Goal: Transaction & Acquisition: Purchase product/service

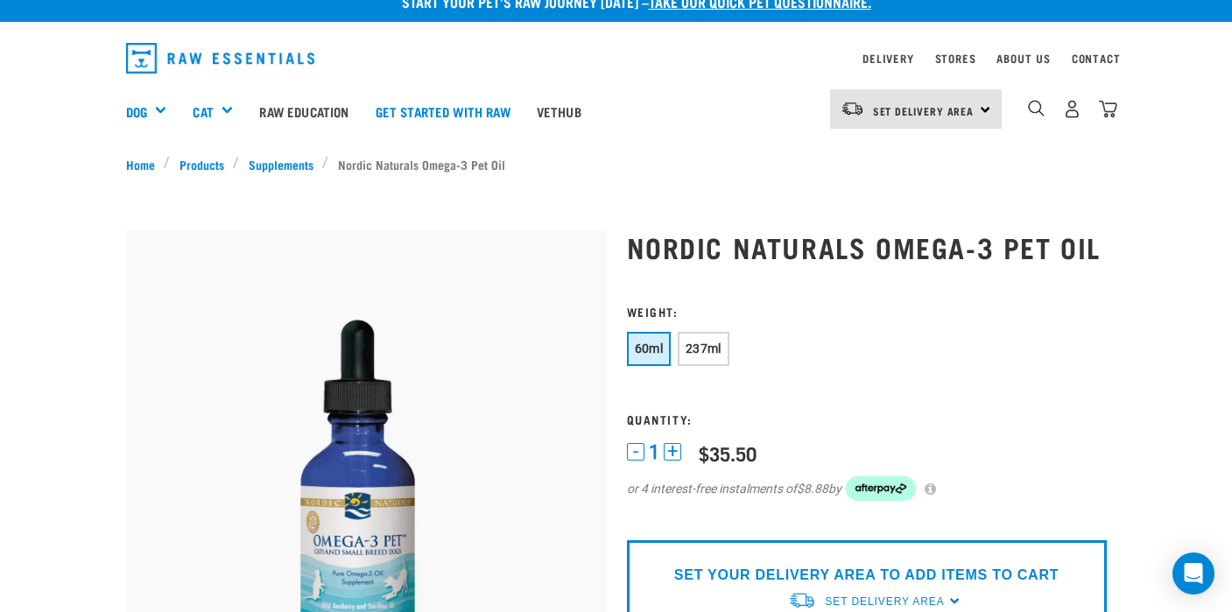
scroll to position [24, 0]
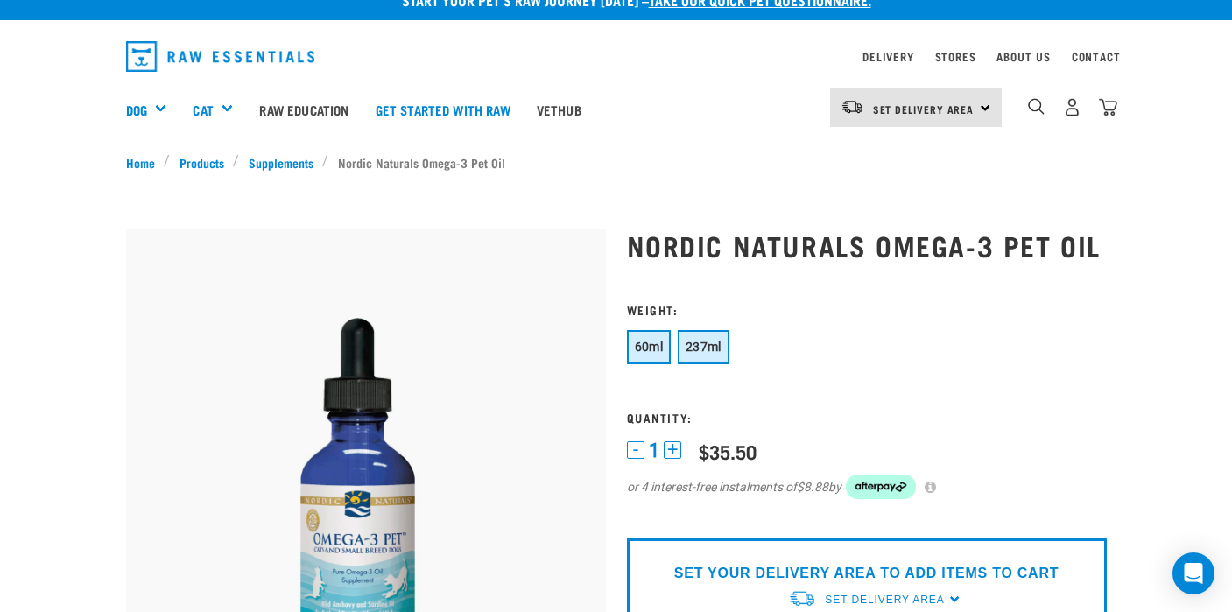
click at [684, 362] on button "237ml" at bounding box center [704, 347] width 52 height 34
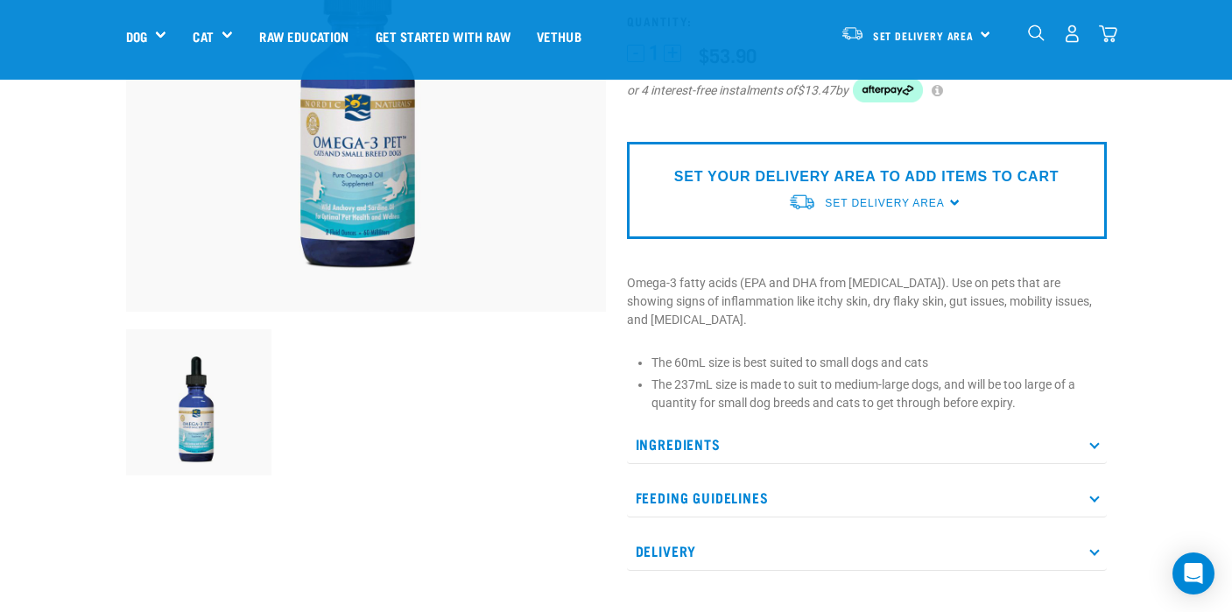
scroll to position [300, 0]
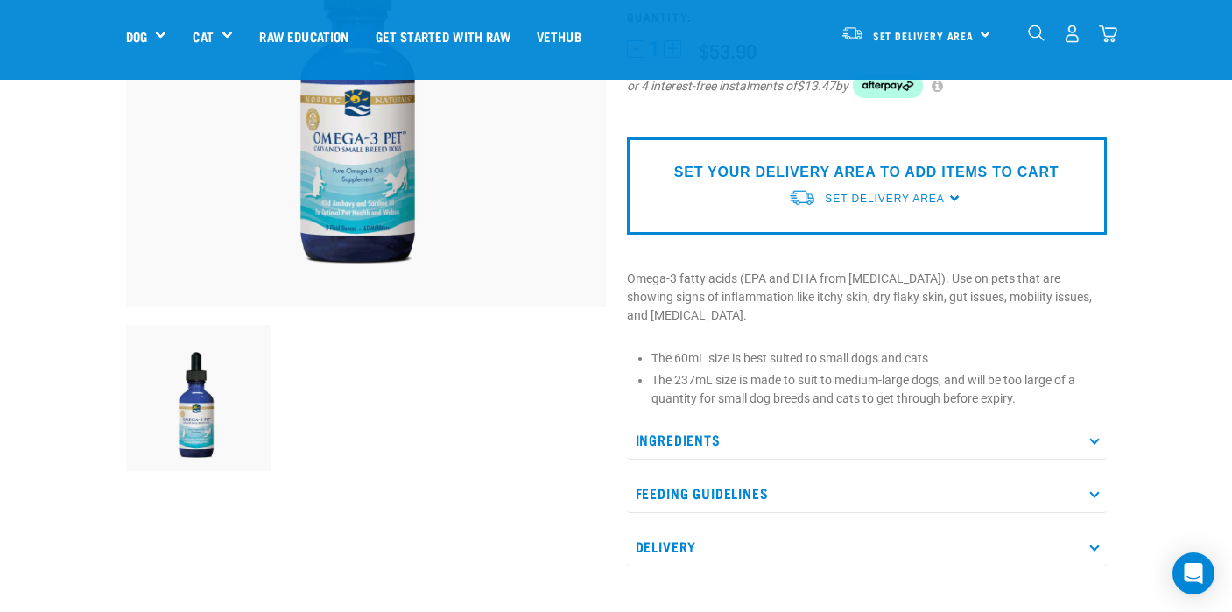
click at [889, 474] on p "Feeding Guidelines" at bounding box center [867, 493] width 480 height 39
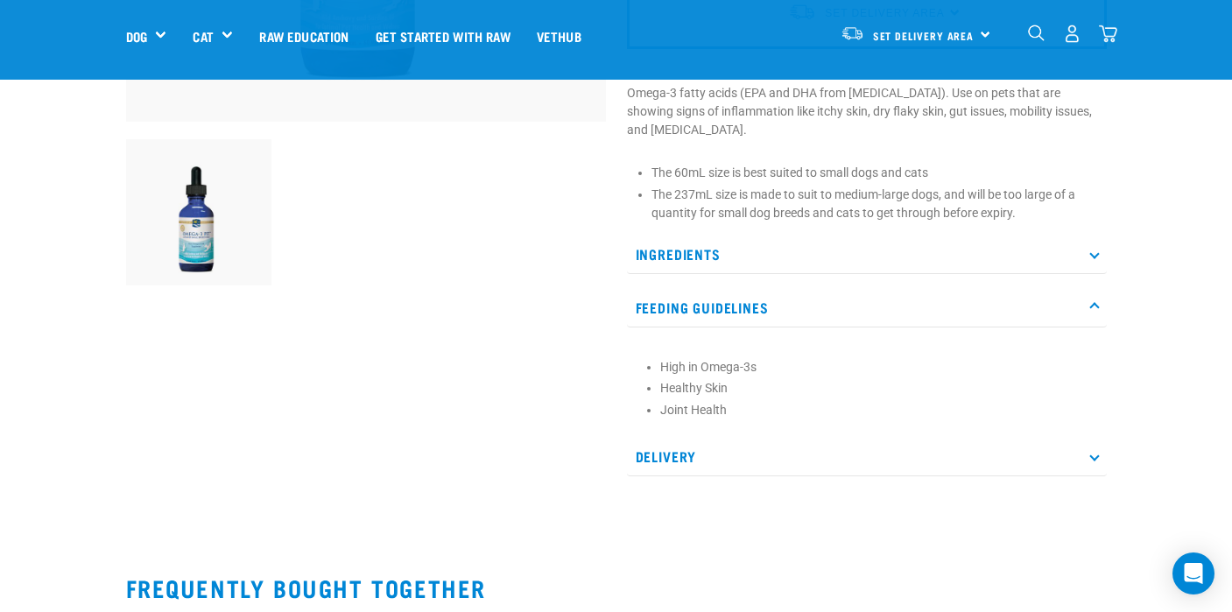
scroll to position [487, 0]
click at [889, 469] on div "Nordic Naturals Omega-3 Pet Oil" at bounding box center [866, 58] width 501 height 882
click at [885, 447] on p "Delivery" at bounding box center [867, 455] width 480 height 39
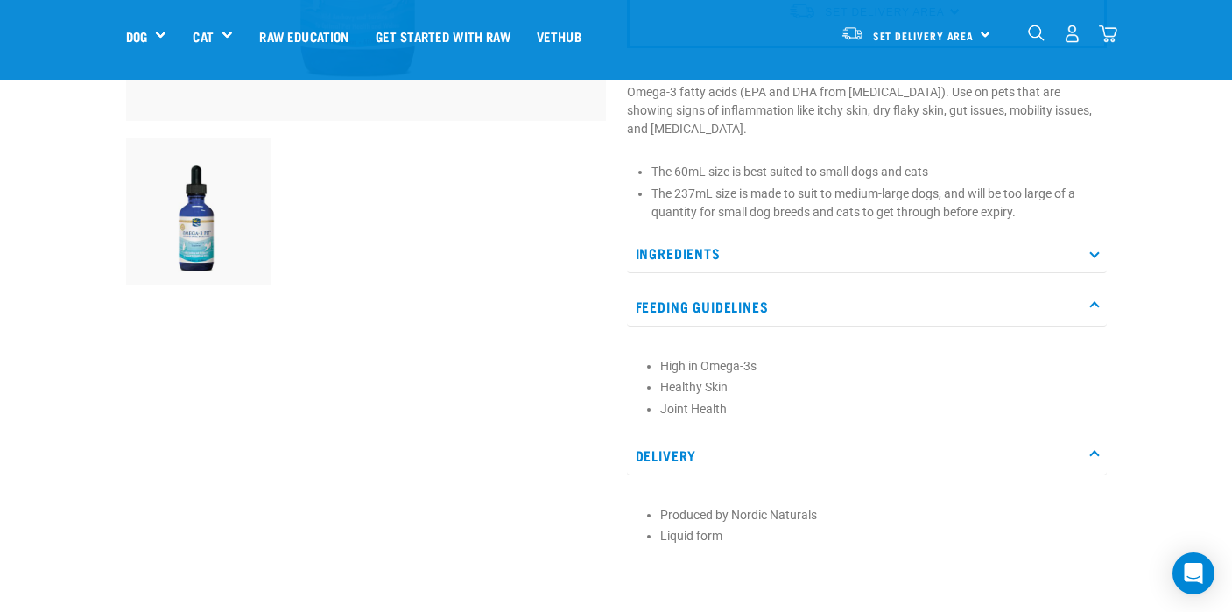
click at [885, 447] on p "Delivery" at bounding box center [867, 455] width 480 height 39
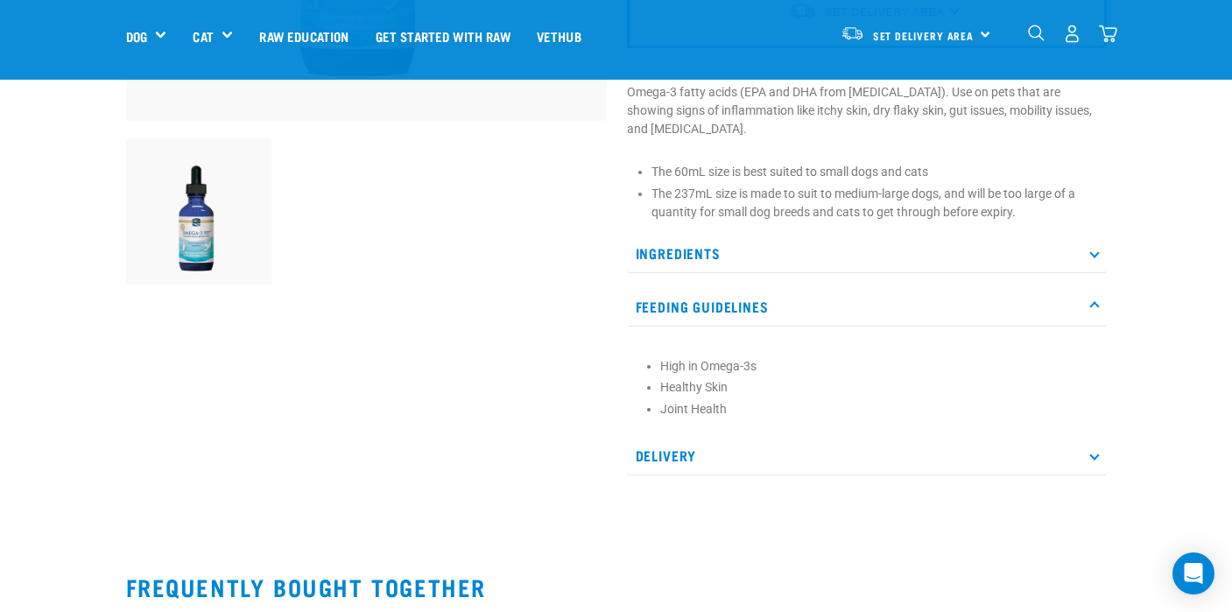
click at [798, 234] on p "Ingredients" at bounding box center [867, 253] width 480 height 39
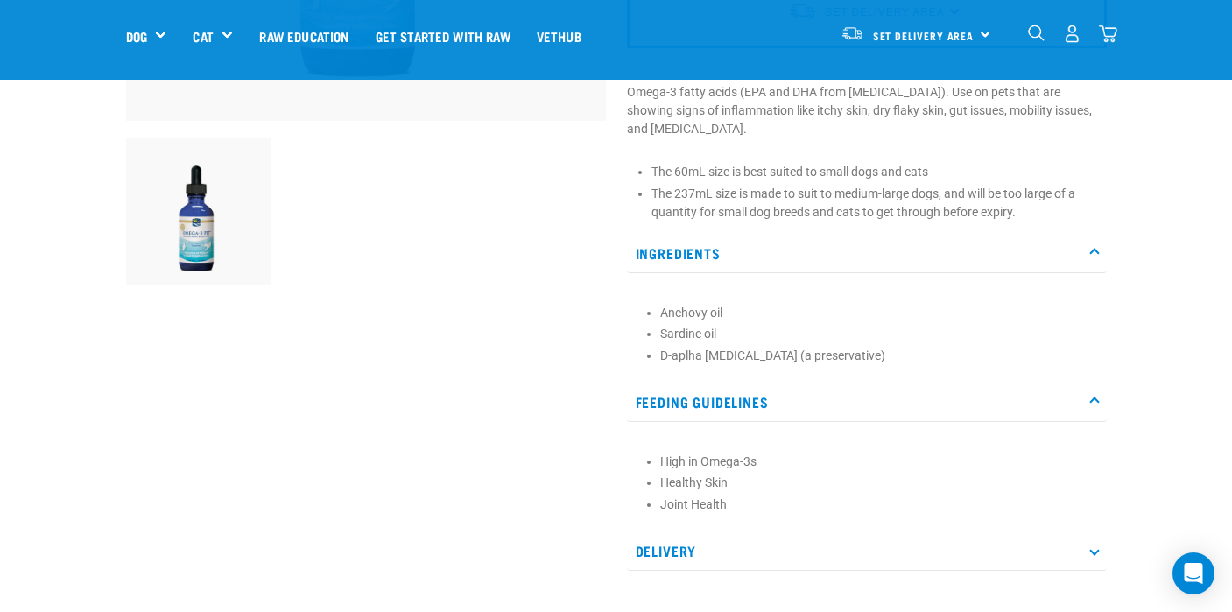
click at [798, 234] on p "Ingredients" at bounding box center [867, 253] width 480 height 39
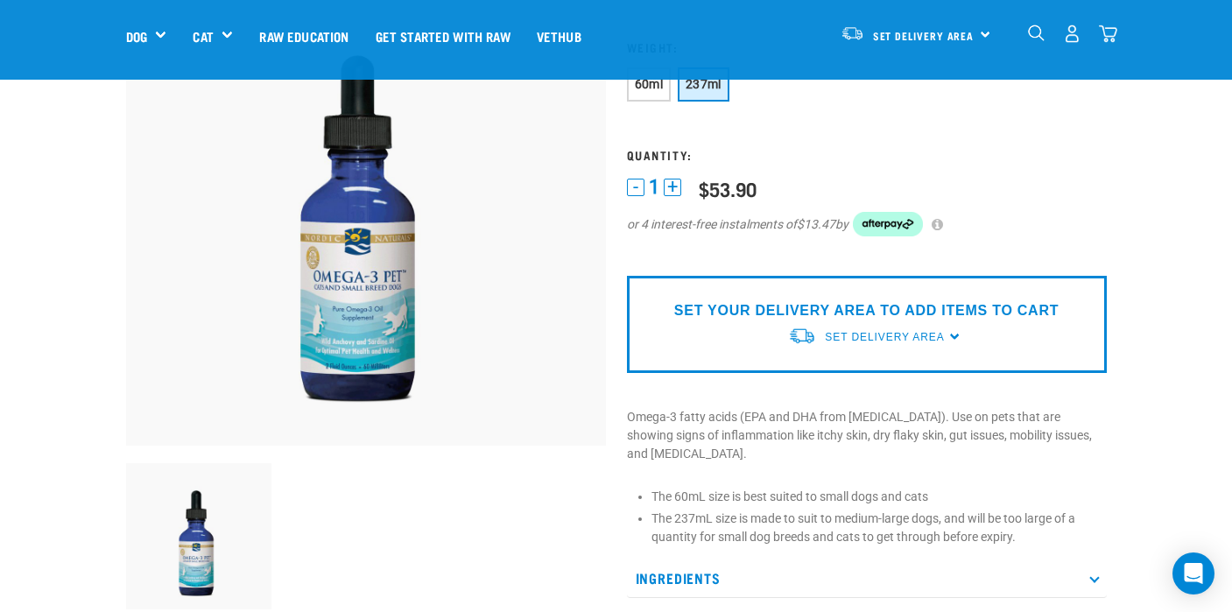
scroll to position [146, 0]
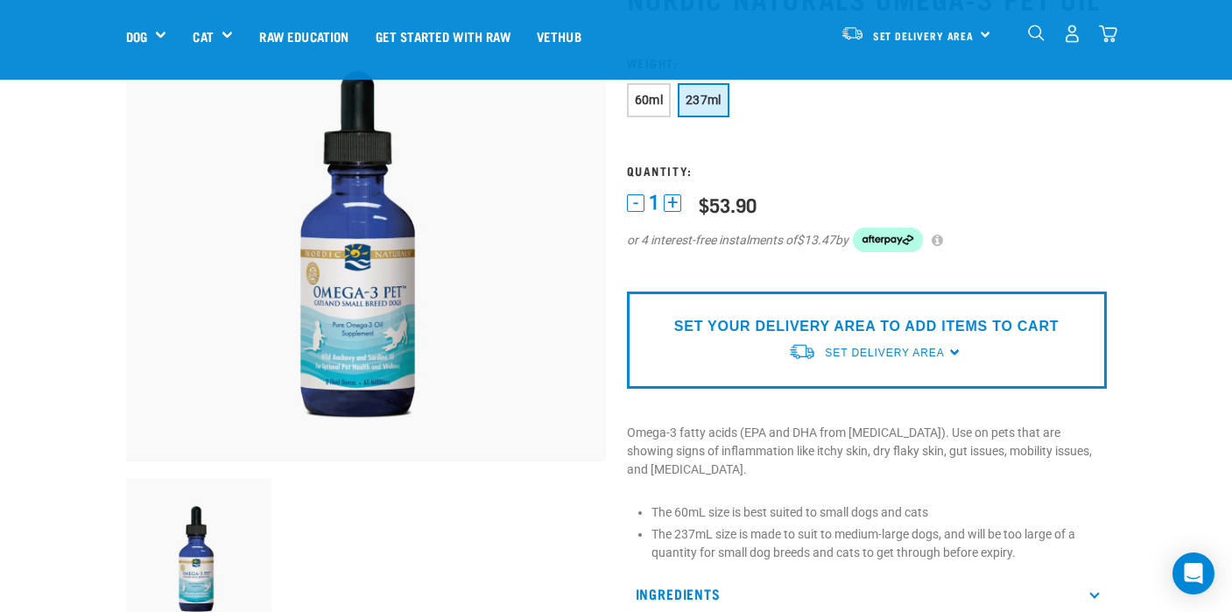
click at [389, 326] on img at bounding box center [366, 222] width 480 height 480
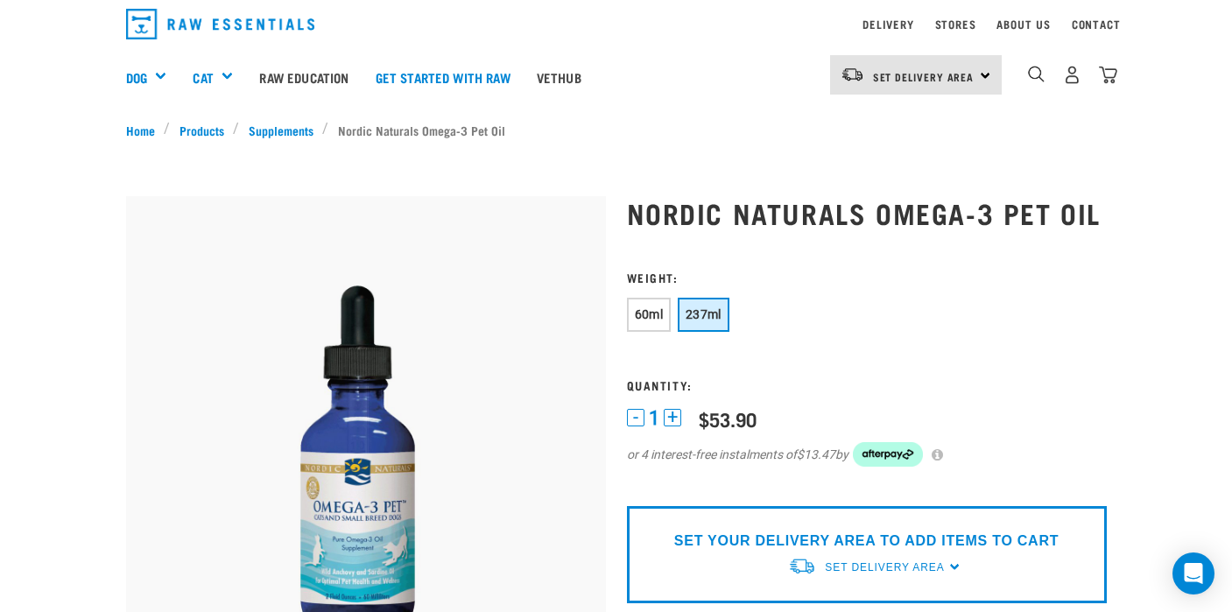
scroll to position [0, 0]
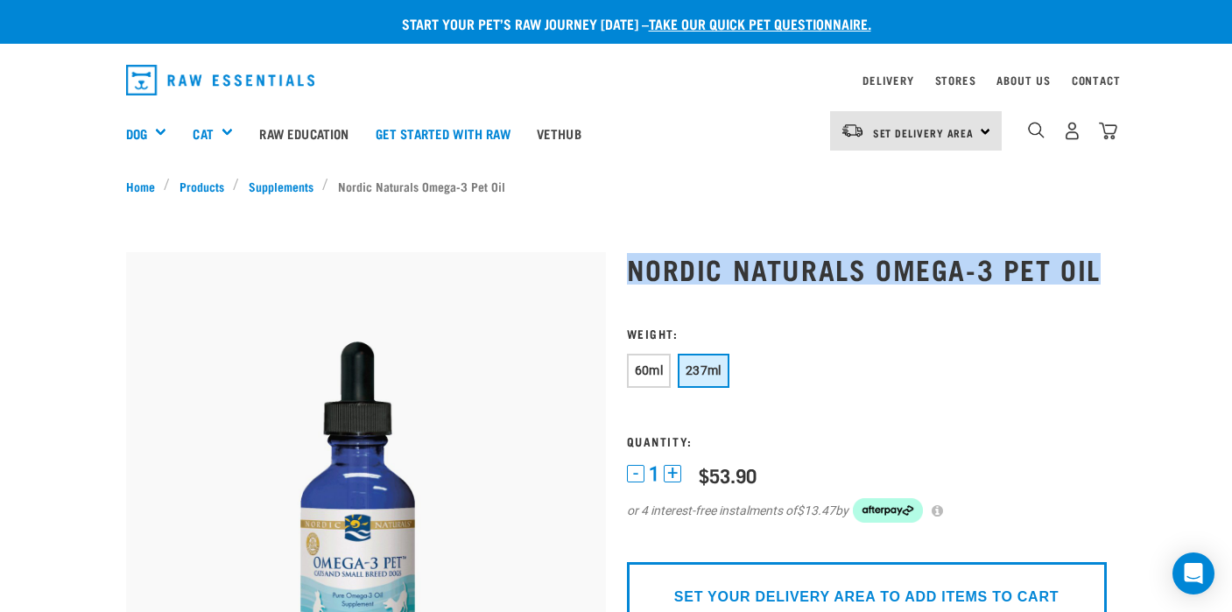
drag, startPoint x: 1099, startPoint y: 271, endPoint x: 629, endPoint y: 260, distance: 469.3
click at [629, 260] on h1 "Nordic Naturals Omega-3 Pet Oil" at bounding box center [867, 269] width 480 height 32
copy h1 "Nordic Naturals Omega-3 Pet Oil"
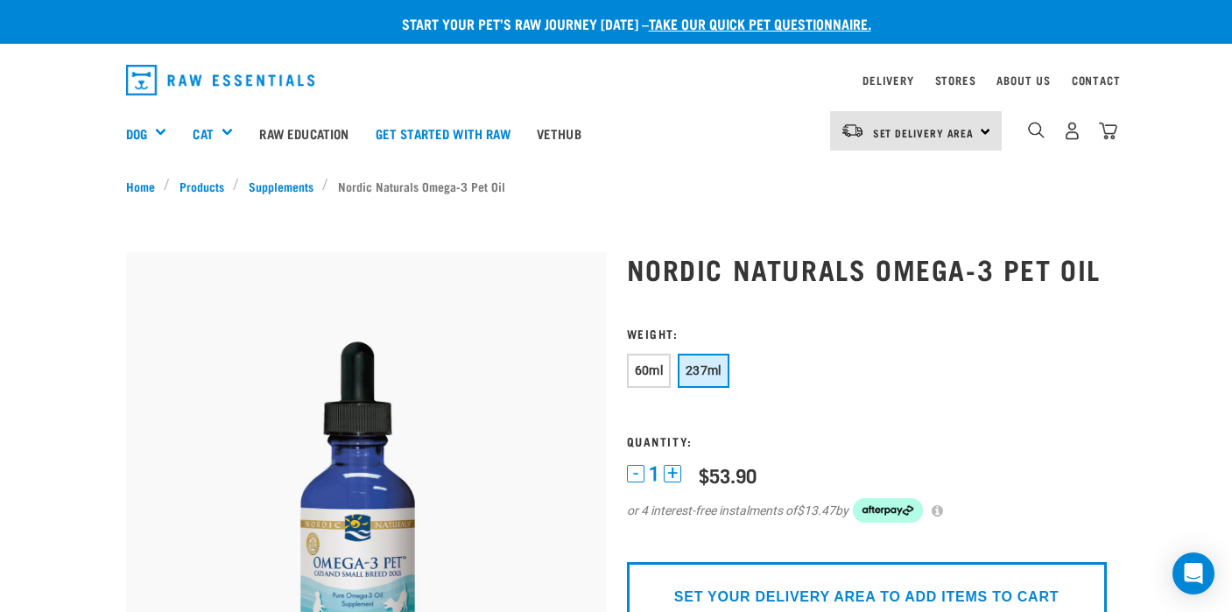
click at [803, 328] on h3 "Weight:" at bounding box center [867, 333] width 480 height 13
